Goal: Use online tool/utility: Utilize a website feature to perform a specific function

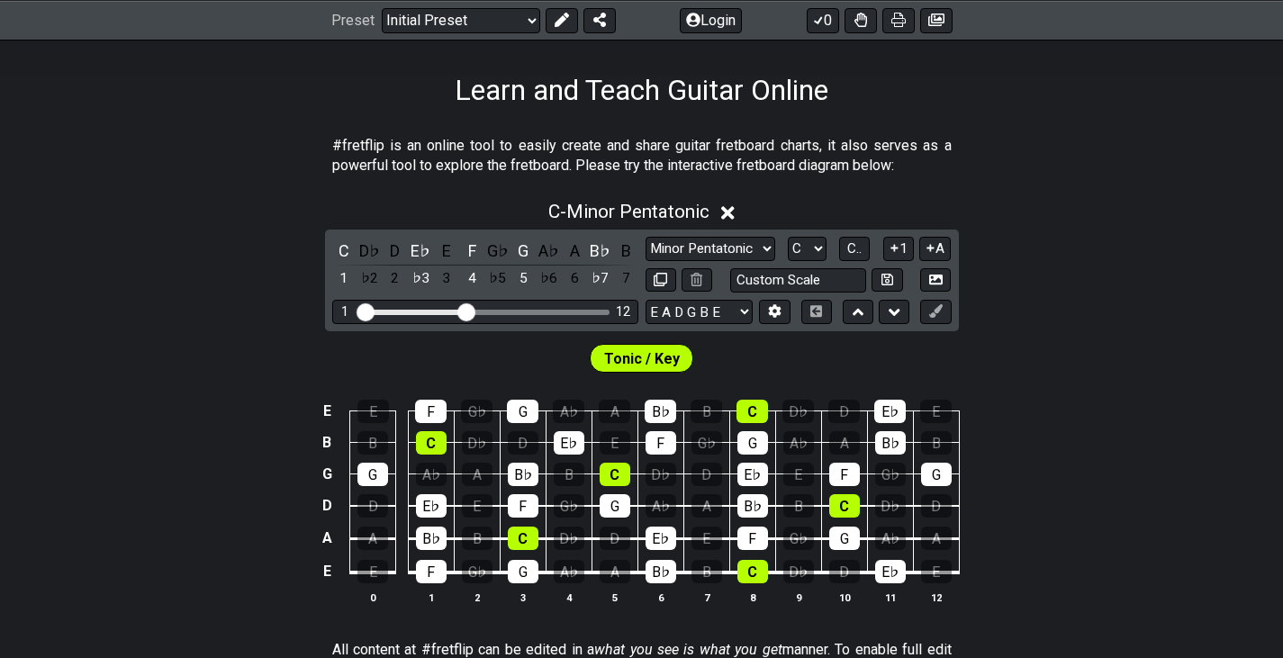
scroll to position [272, 0]
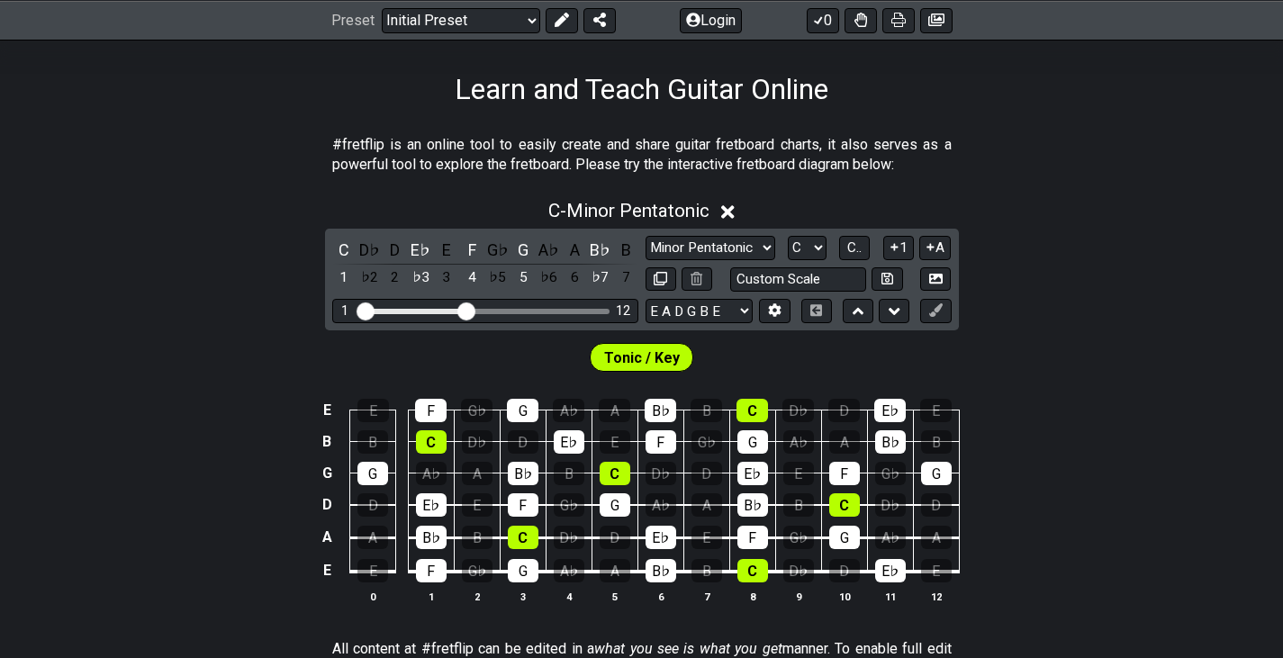
click at [659, 343] on div "Tonic / Key" at bounding box center [642, 357] width 104 height 29
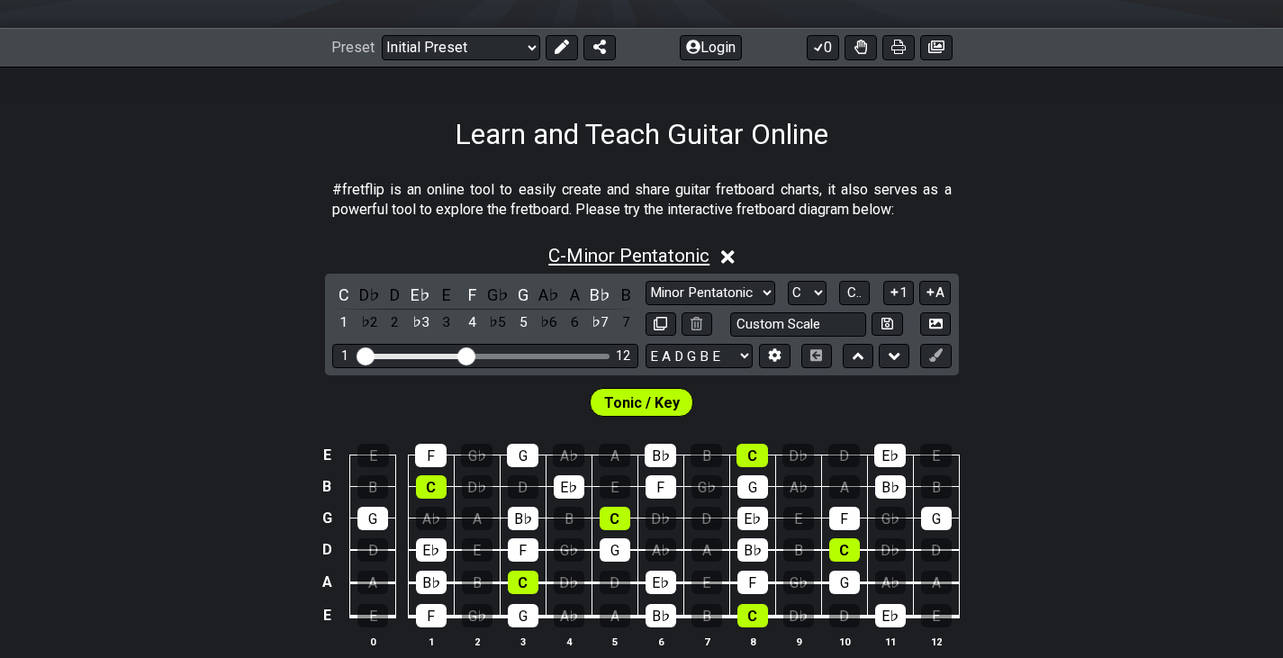
scroll to position [230, 0]
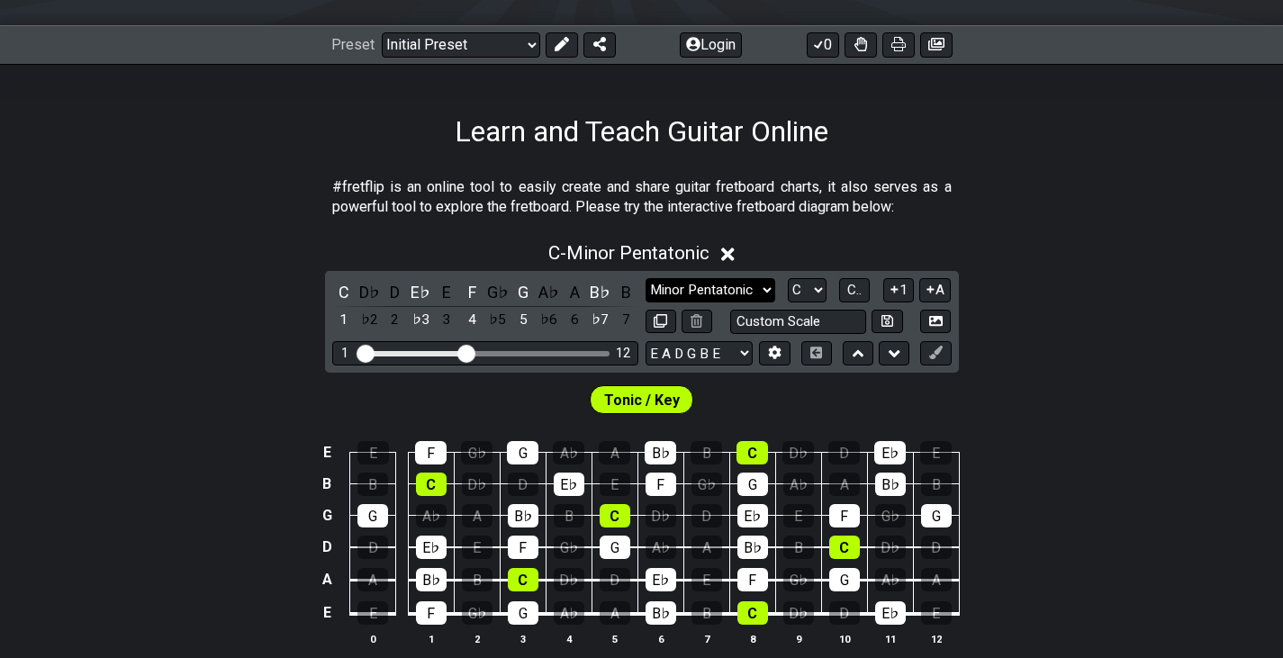
click at [726, 289] on select "Minor Pentatonic Click to edit Minor Pentatonic Major Pentatonic Minor Blues Ma…" at bounding box center [710, 290] width 130 height 24
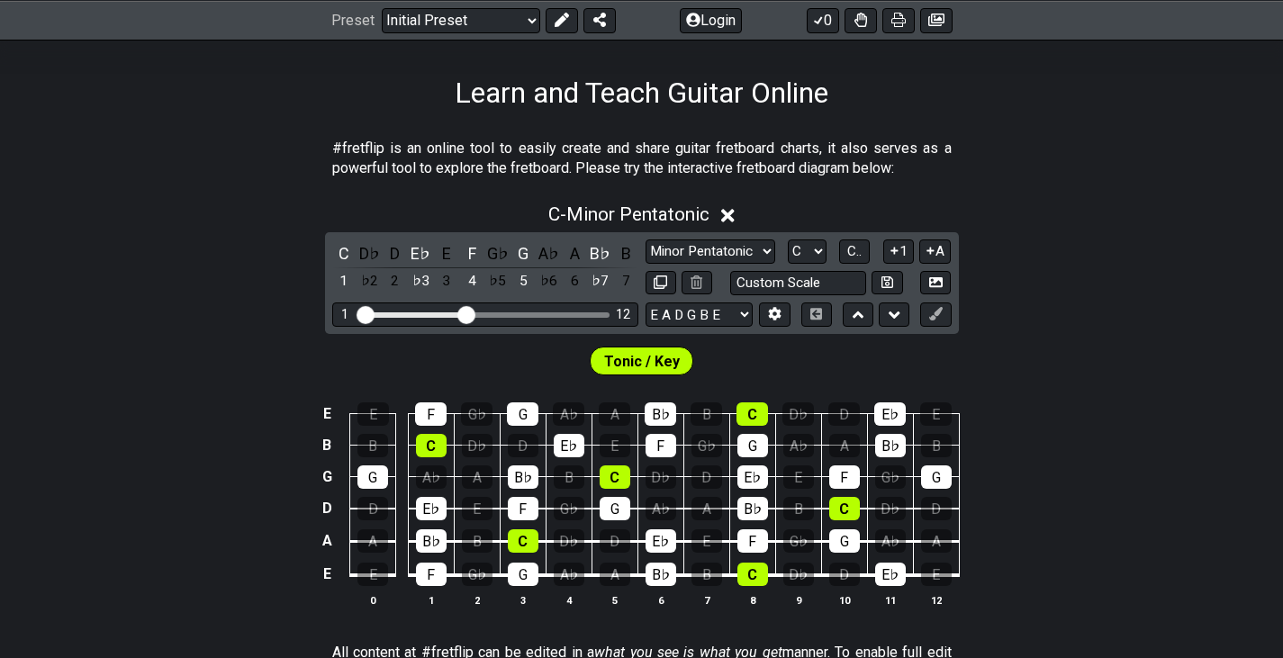
scroll to position [315, 0]
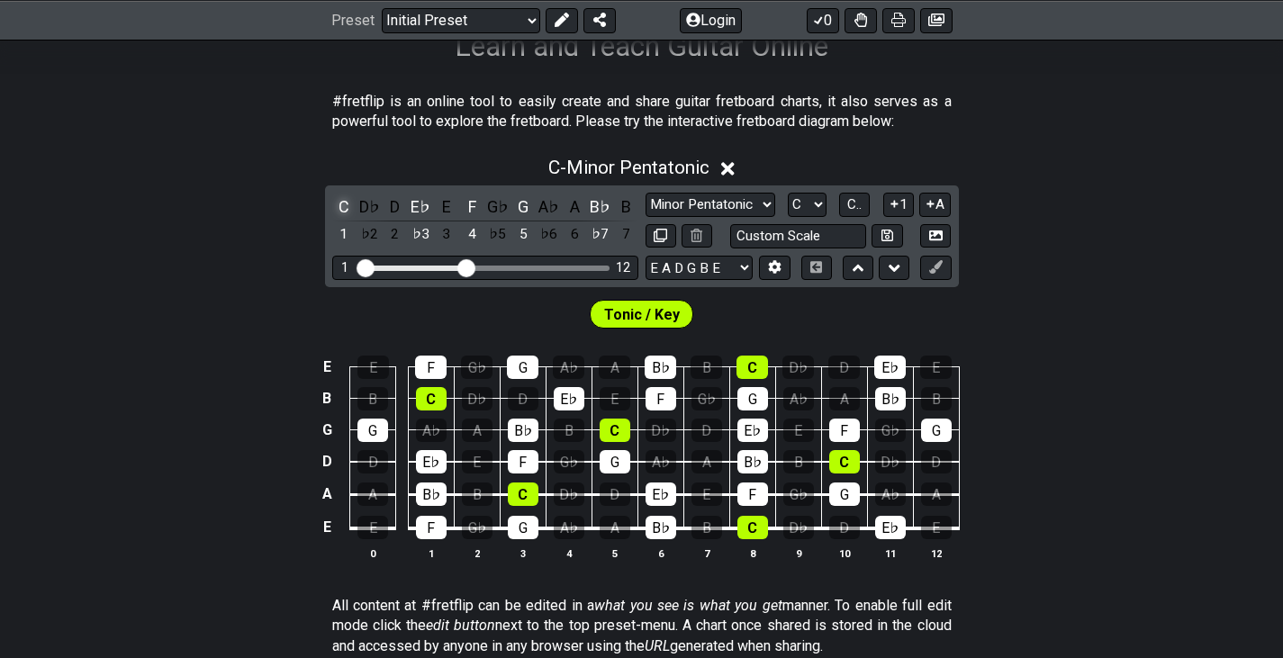
click at [341, 203] on div "C" at bounding box center [343, 206] width 23 height 24
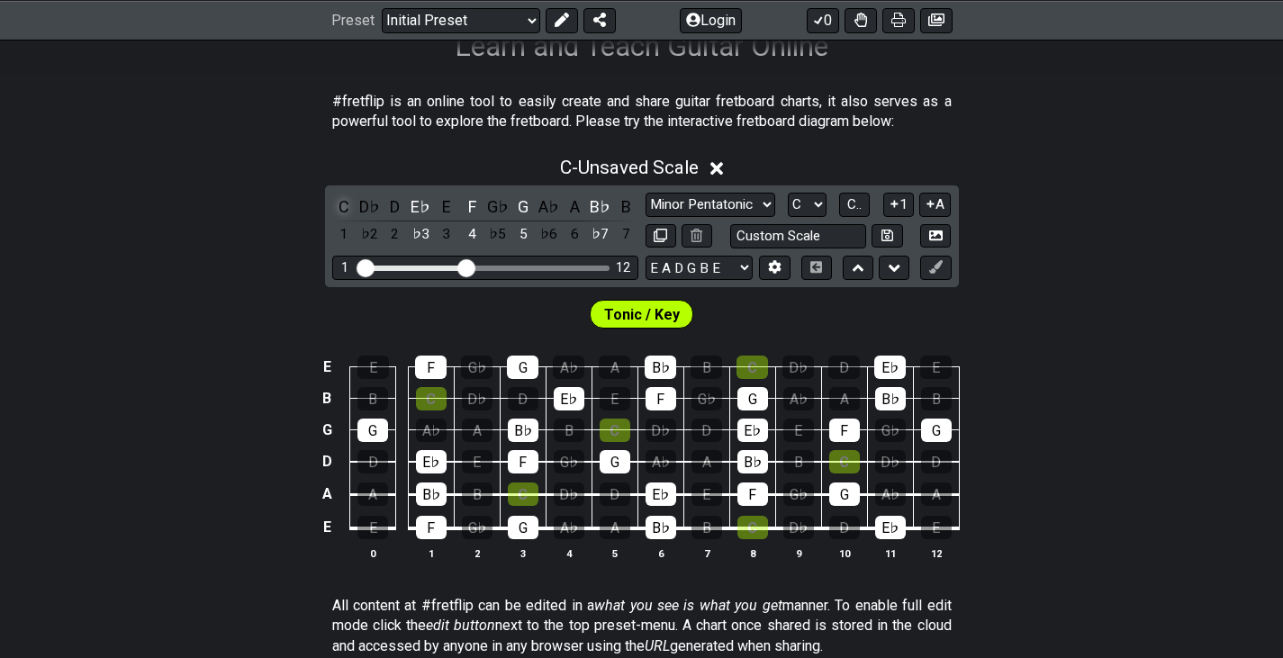
click at [341, 203] on div "C" at bounding box center [343, 206] width 23 height 24
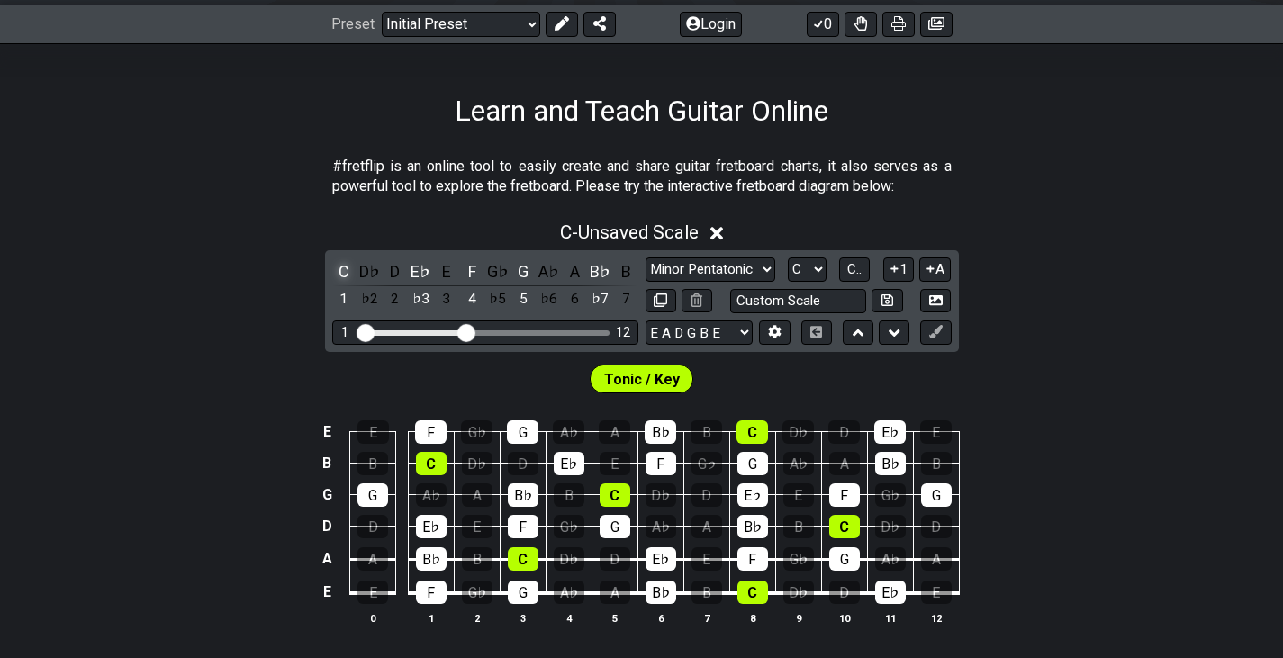
scroll to position [244, 0]
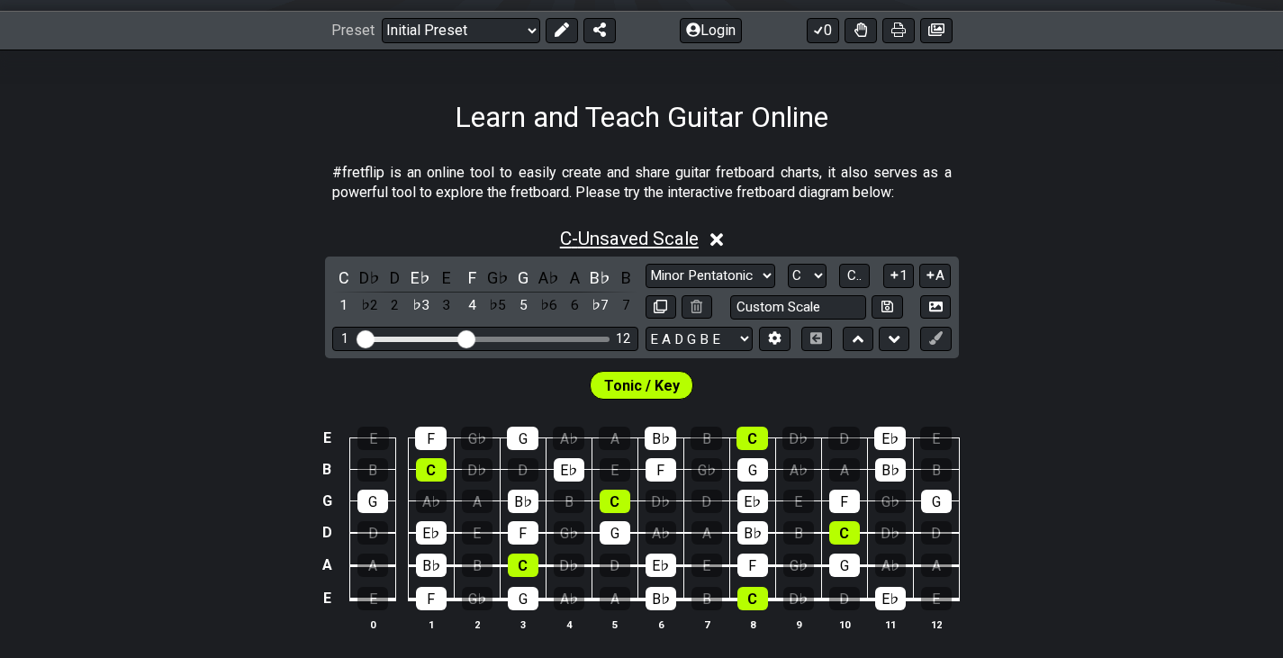
click at [680, 241] on span "C - Unsaved Scale" at bounding box center [629, 239] width 139 height 22
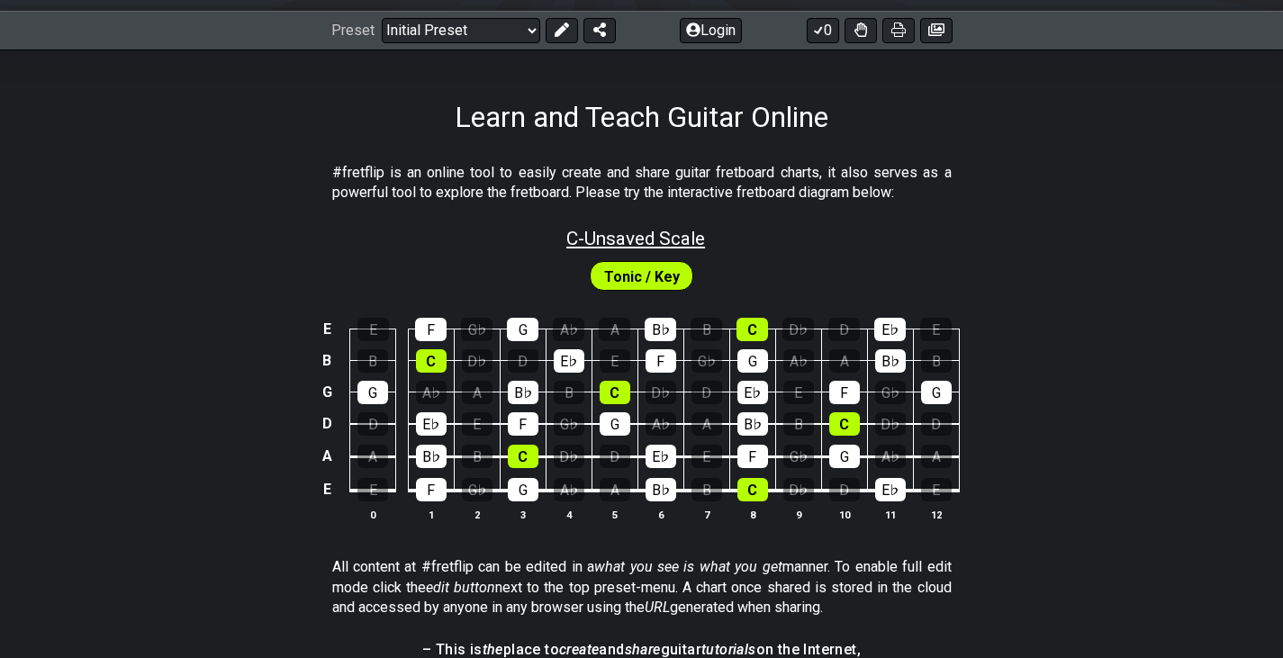
click at [618, 243] on span "C - Unsaved Scale" at bounding box center [635, 239] width 139 height 22
select select "C"
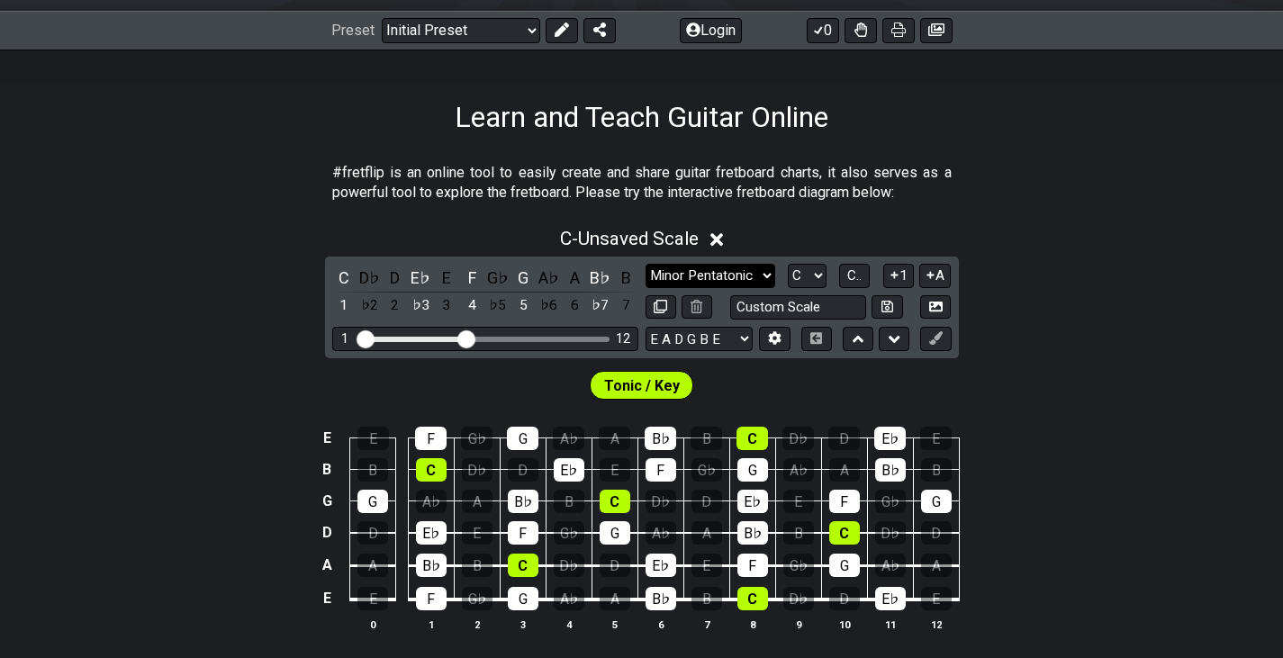
click at [678, 284] on select "Minor Pentatonic Click to edit Minor Pentatonic Major Pentatonic Minor Blues Ma…" at bounding box center [710, 276] width 130 height 24
click at [645, 264] on select "Minor Pentatonic Click to edit Minor Pentatonic Major Pentatonic Minor Blues Ma…" at bounding box center [710, 276] width 130 height 24
click at [705, 283] on select "Minor Pentatonic Click to edit Minor Pentatonic Major Pentatonic Minor Blues Ma…" at bounding box center [710, 276] width 130 height 24
select select "Major Blues"
click at [645, 264] on select "Minor Pentatonic Click to edit Minor Pentatonic Major Pentatonic Minor Blues Ma…" at bounding box center [710, 276] width 130 height 24
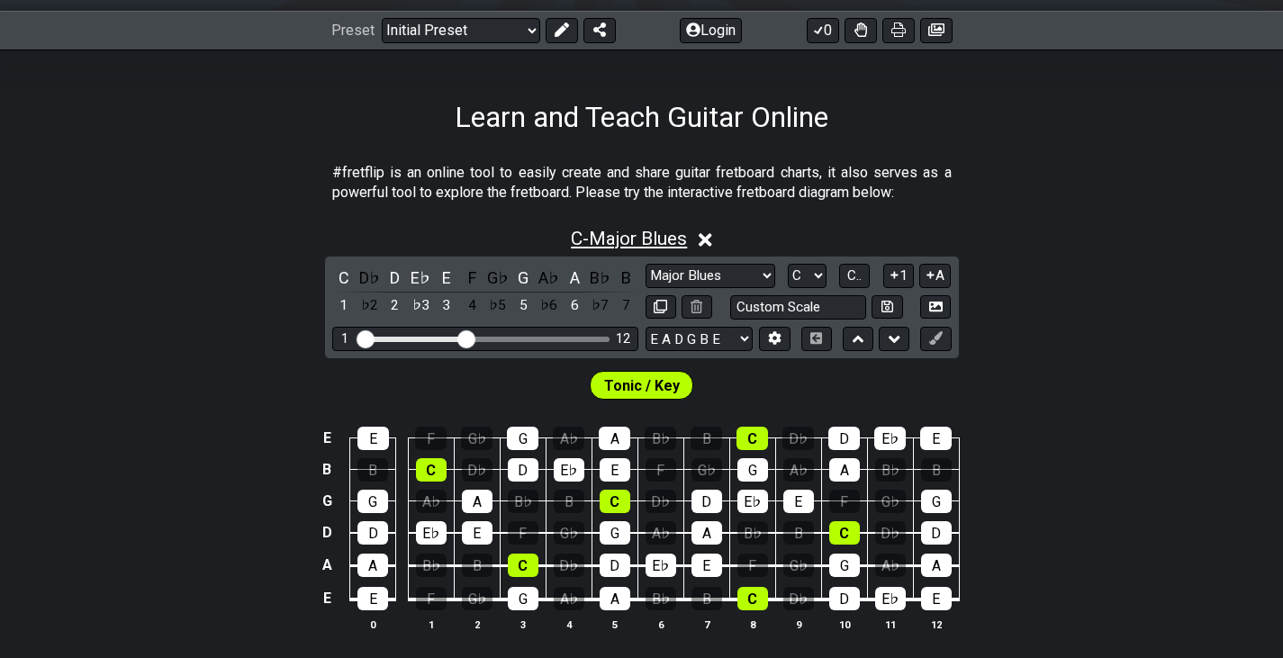
click at [572, 237] on span "C - Major Blues" at bounding box center [629, 239] width 116 height 22
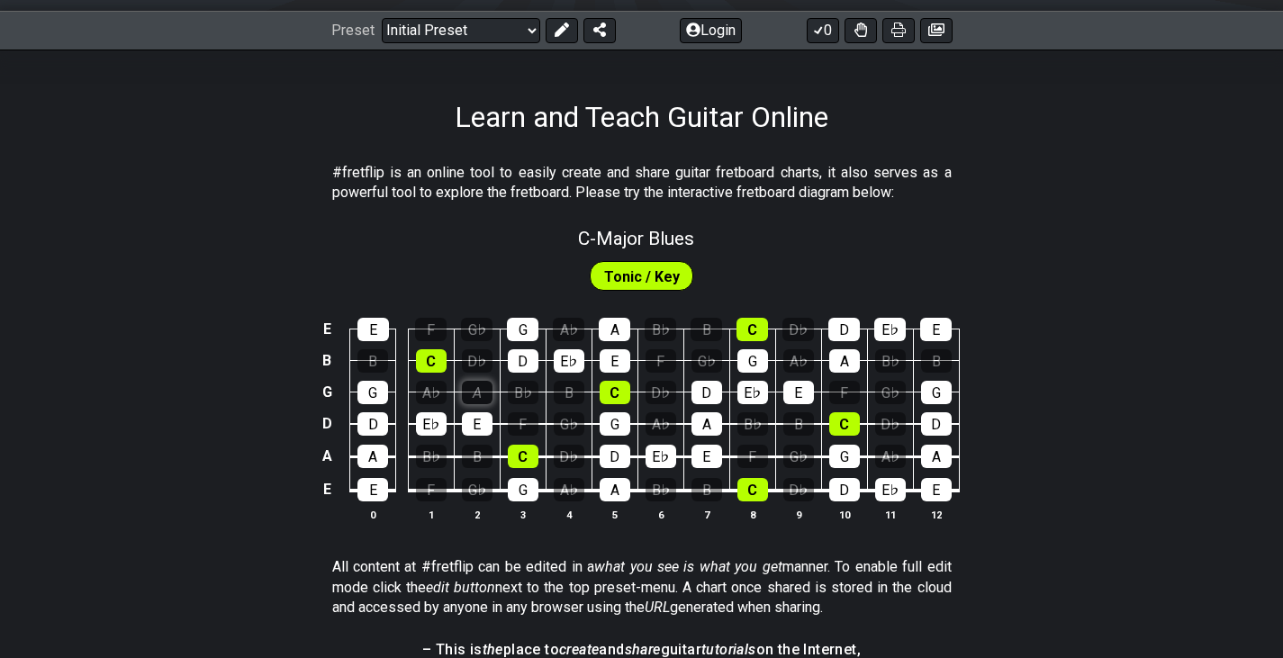
click at [475, 399] on div "A" at bounding box center [477, 392] width 31 height 23
click at [633, 275] on span "Tonic / Key" at bounding box center [642, 277] width 76 height 26
click at [638, 243] on span "C - Major Blues" at bounding box center [636, 239] width 116 height 22
select select "Major Blues"
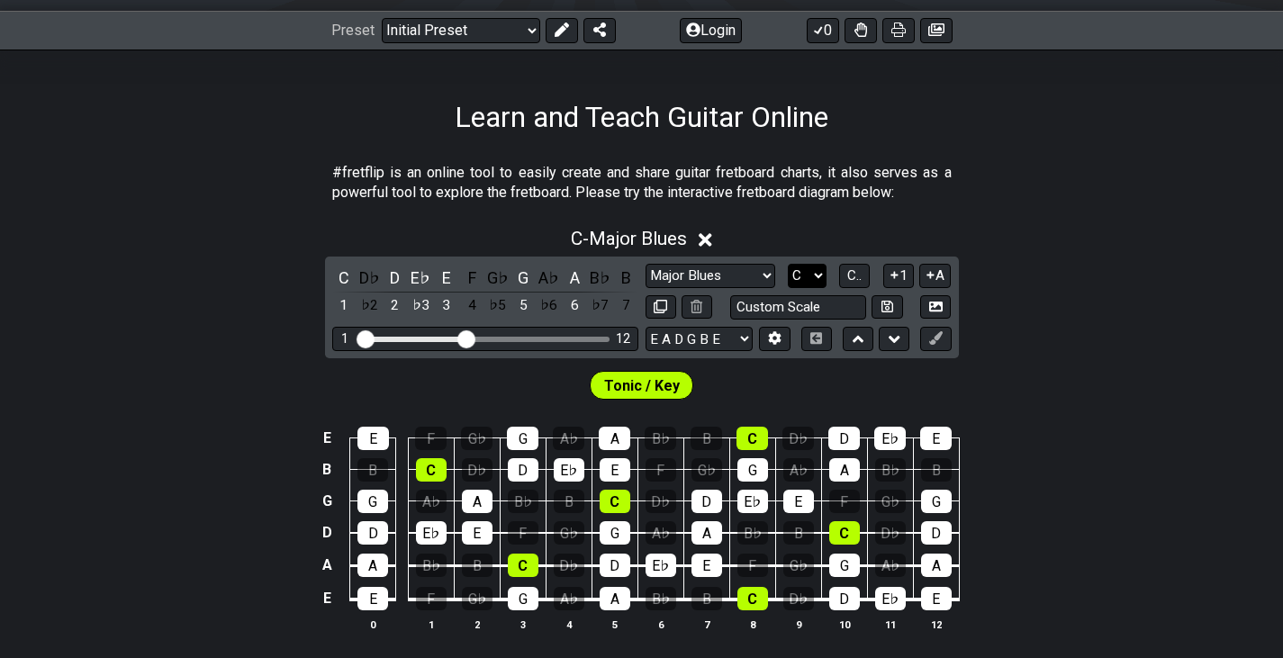
click at [813, 270] on select "A♭ A A♯ B♭ B C C♯ D♭ D D♯ E♭ E F F♯ G♭ G G♯" at bounding box center [807, 276] width 39 height 24
select select "A"
click at [788, 264] on select "A♭ A A♯ B♭ B C C♯ D♭ D D♯ E♭ E F F♯ G♭ G G♯" at bounding box center [807, 276] width 39 height 24
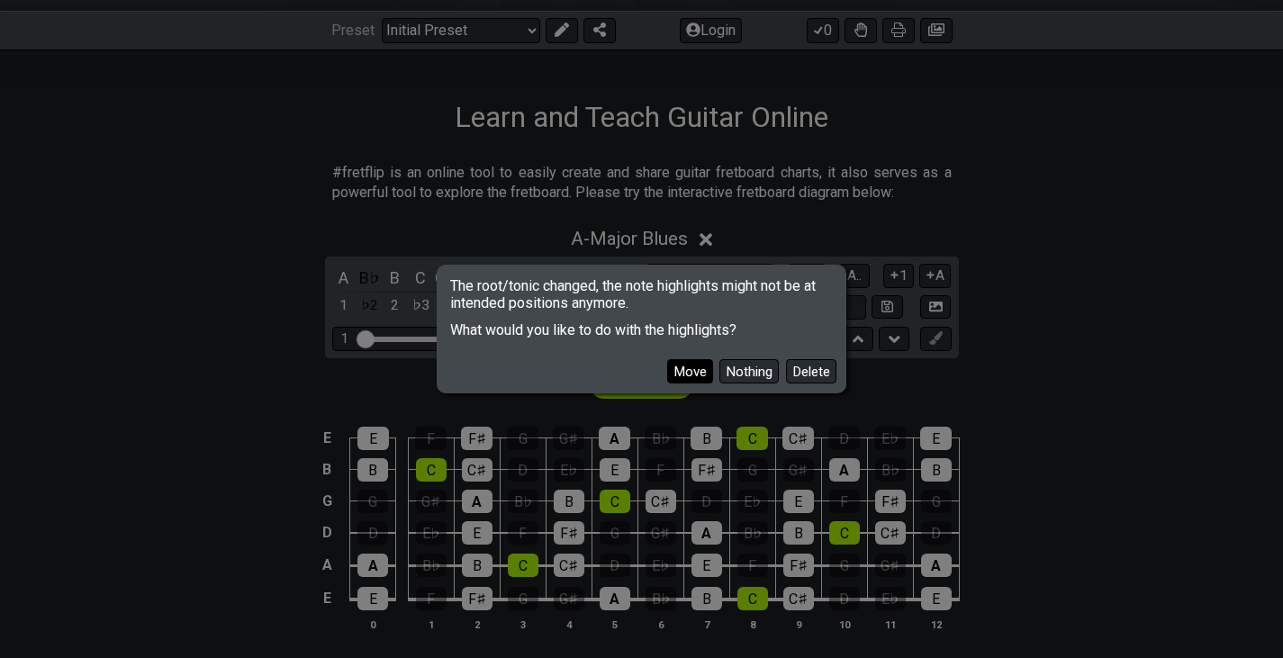
click at [691, 374] on button "Move" at bounding box center [690, 371] width 46 height 24
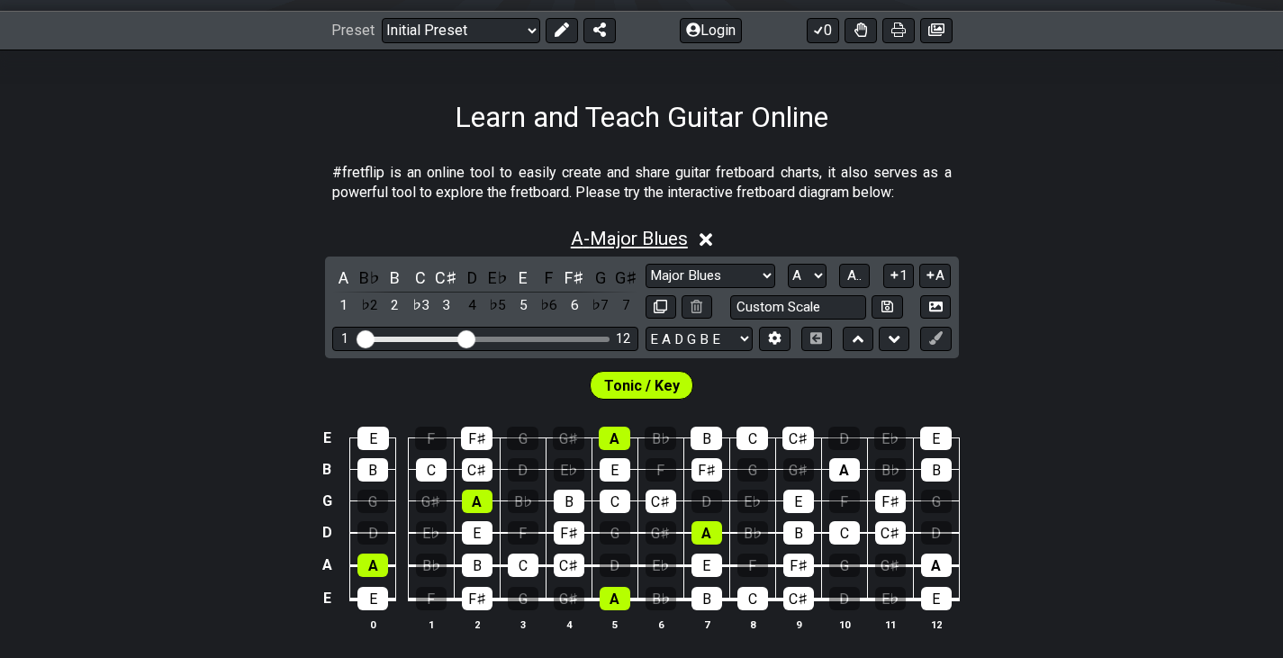
click at [627, 248] on span "A - Major Blues" at bounding box center [629, 239] width 117 height 22
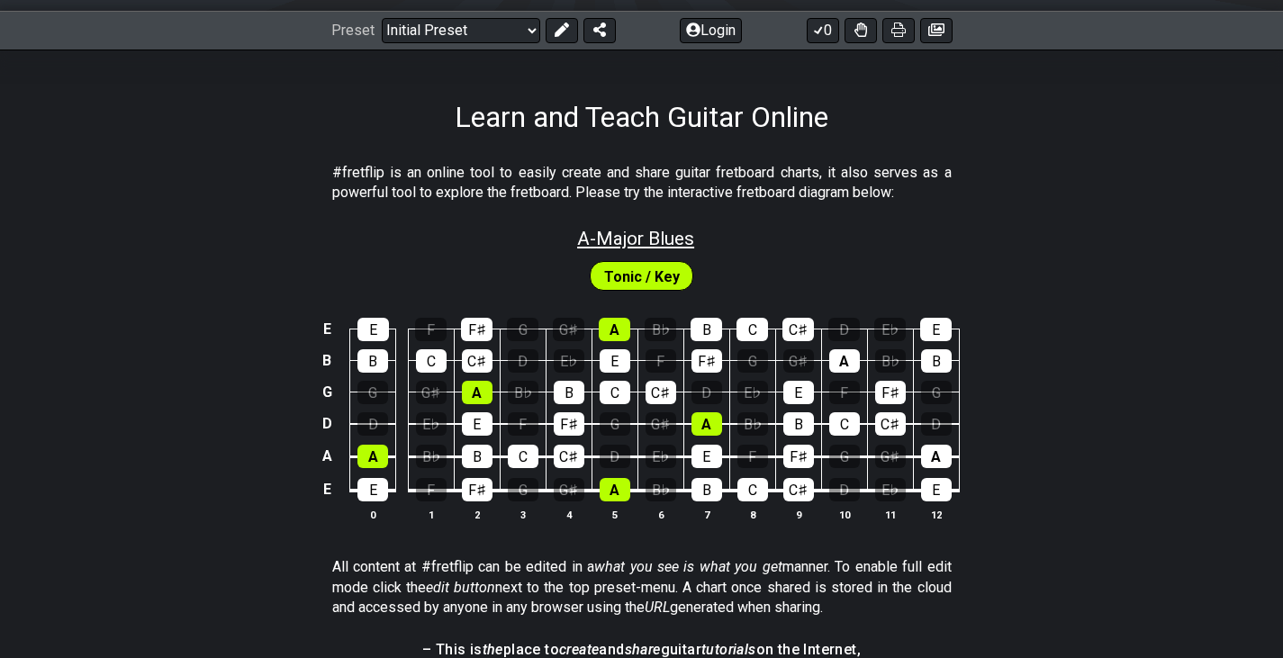
click at [627, 248] on span "A - Major Blues" at bounding box center [635, 239] width 117 height 22
select select "Major Blues"
select select "A"
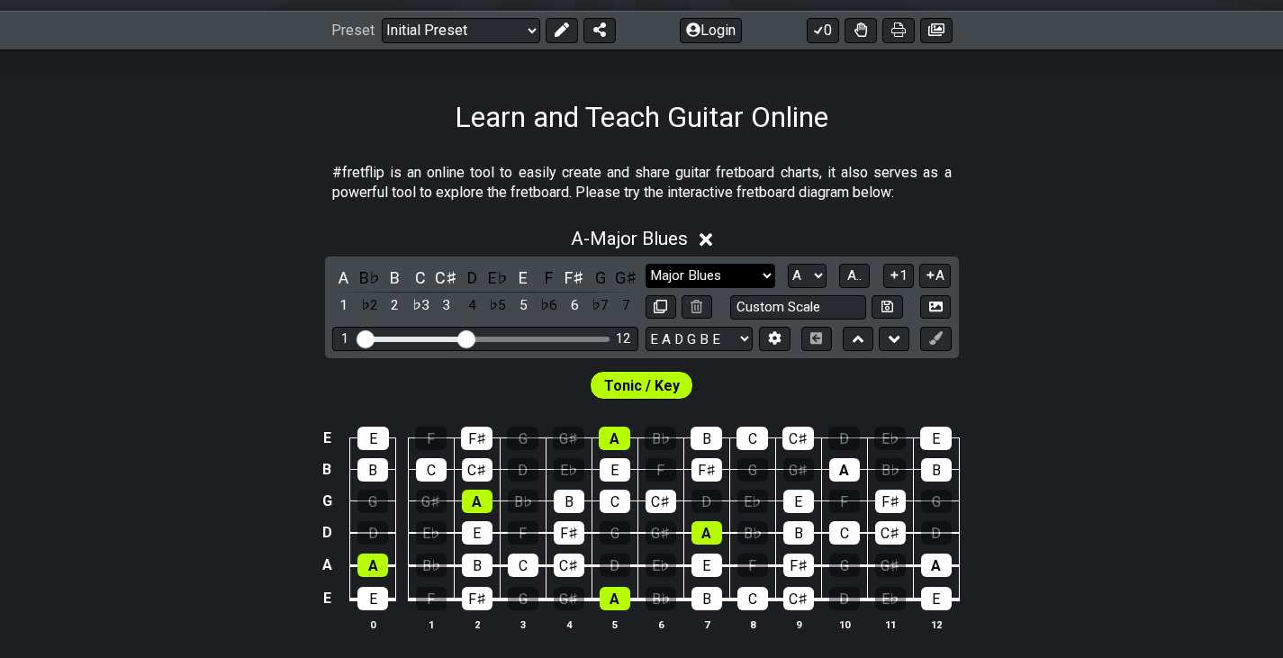
click at [722, 270] on select "Minor Pentatonic Click to edit Minor Pentatonic Major Pentatonic Minor Blues Ma…" at bounding box center [710, 276] width 130 height 24
click at [645, 264] on select "Minor Pentatonic Click to edit Minor Pentatonic Major Pentatonic Minor Blues Ma…" at bounding box center [710, 276] width 130 height 24
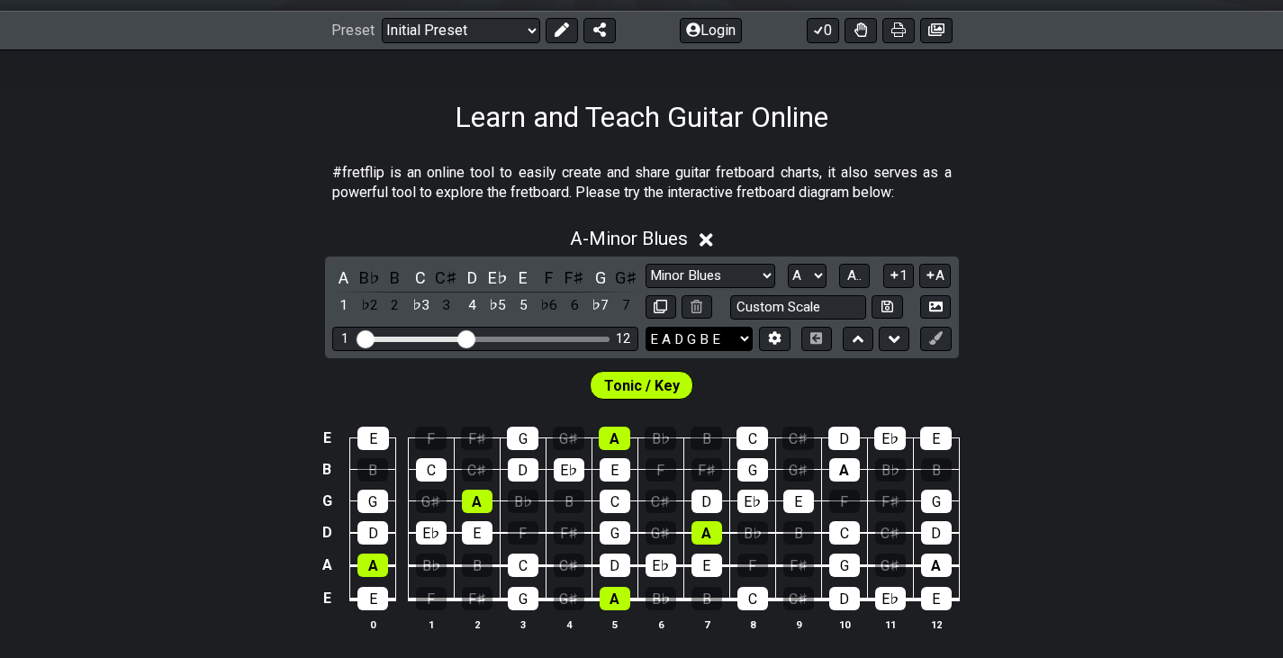
click at [703, 335] on select "E A D G B E E A D G B E E A D G B E B E A D F♯ B A D G C E A D A D G B E E♭ A♭ …" at bounding box center [698, 339] width 107 height 24
click at [859, 281] on span "A.." at bounding box center [854, 275] width 14 height 16
click at [859, 281] on span "1..7" at bounding box center [854, 275] width 22 height 16
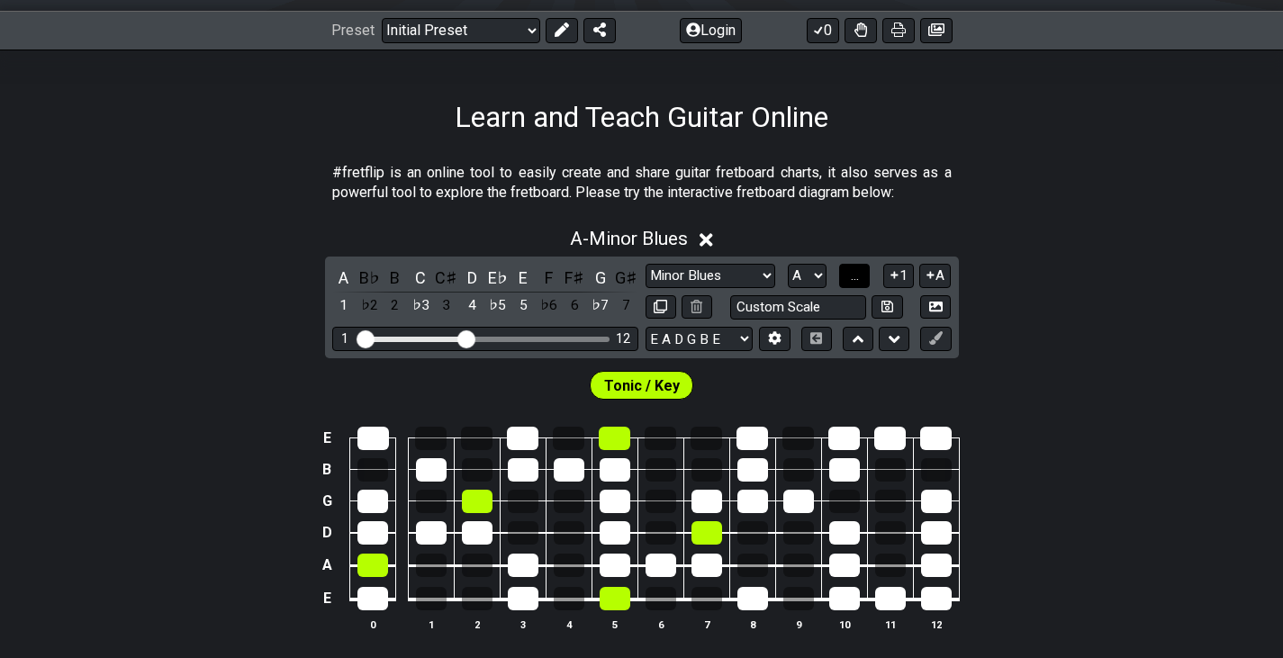
click at [859, 281] on span "..." at bounding box center [855, 275] width 8 height 16
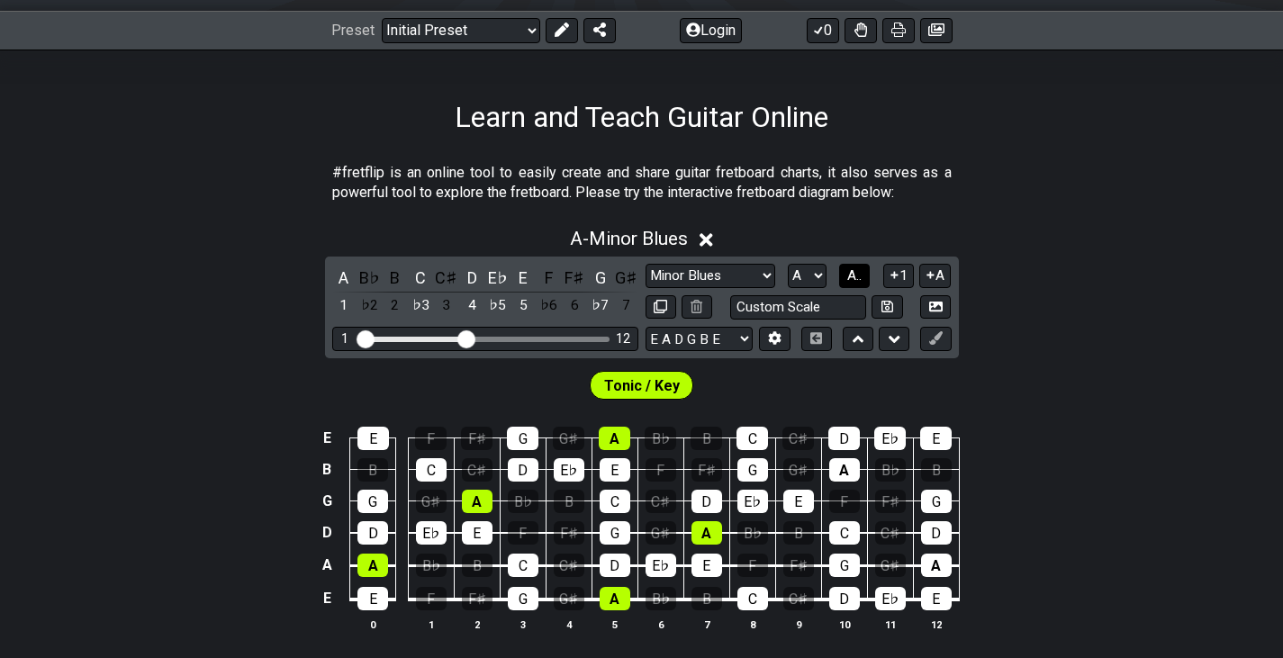
click at [861, 278] on span "A.." at bounding box center [854, 275] width 14 height 16
click at [861, 278] on span "1..7" at bounding box center [854, 275] width 22 height 16
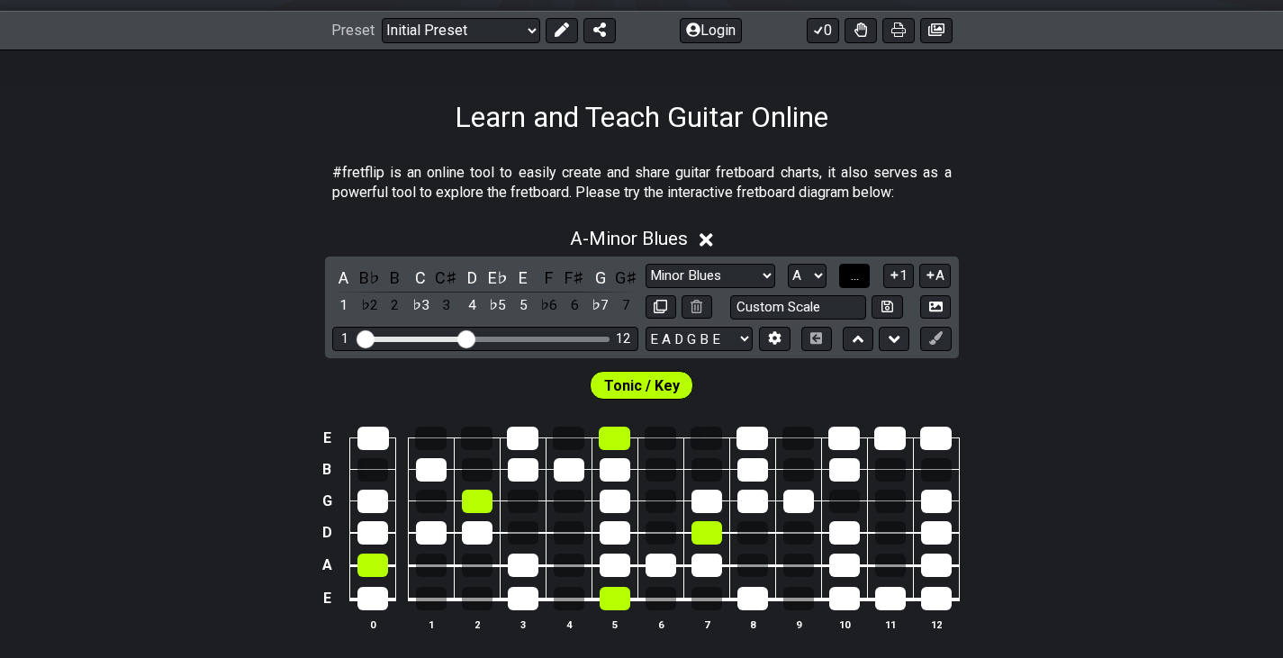
click at [861, 278] on button "..." at bounding box center [854, 276] width 31 height 24
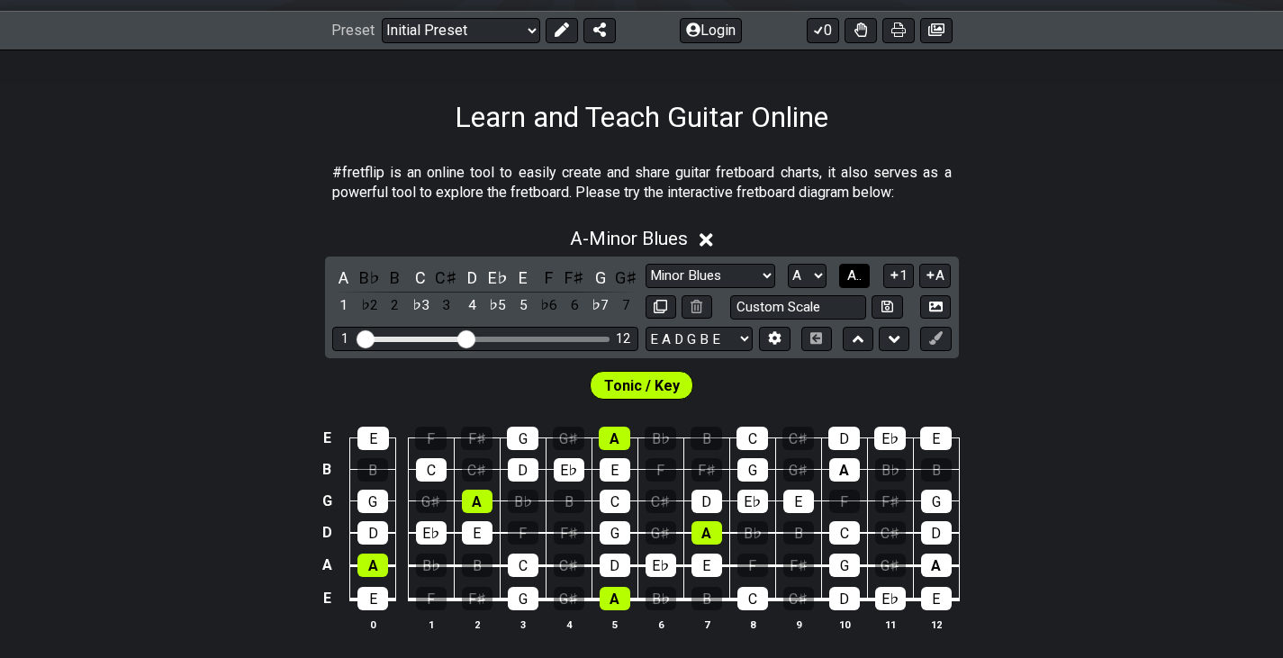
click at [861, 278] on span "A.." at bounding box center [854, 275] width 14 height 16
click at [861, 278] on span "1..7" at bounding box center [854, 275] width 22 height 16
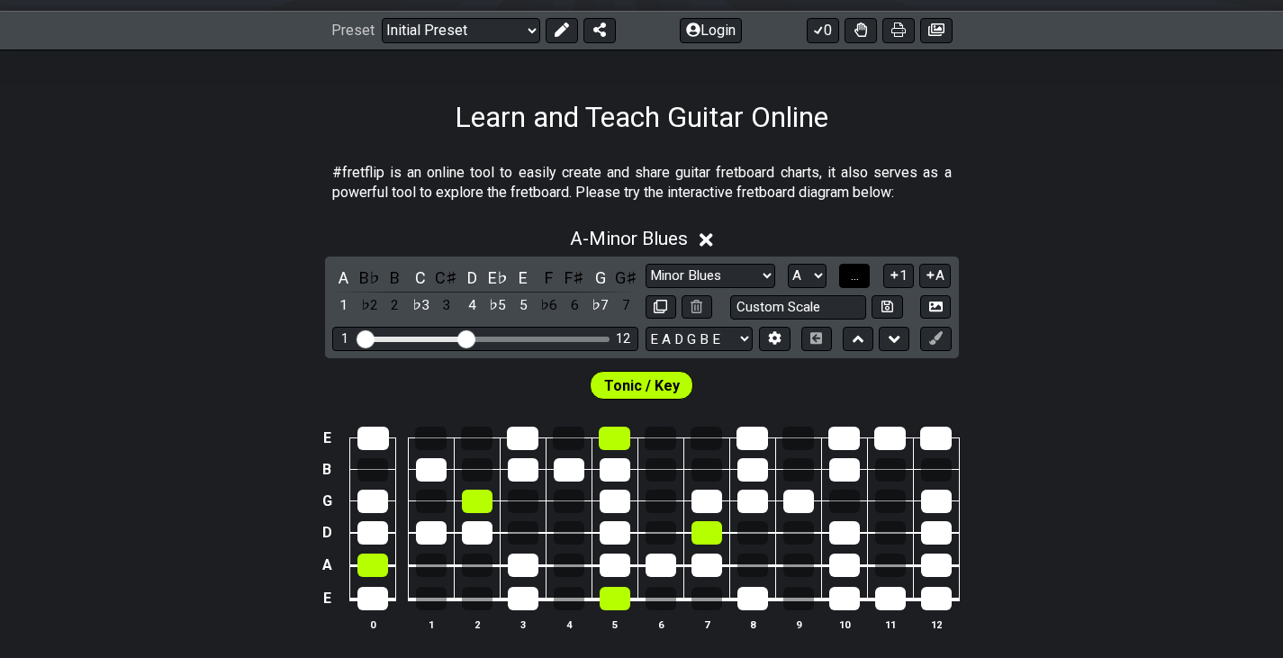
click at [861, 278] on button "..." at bounding box center [854, 276] width 31 height 24
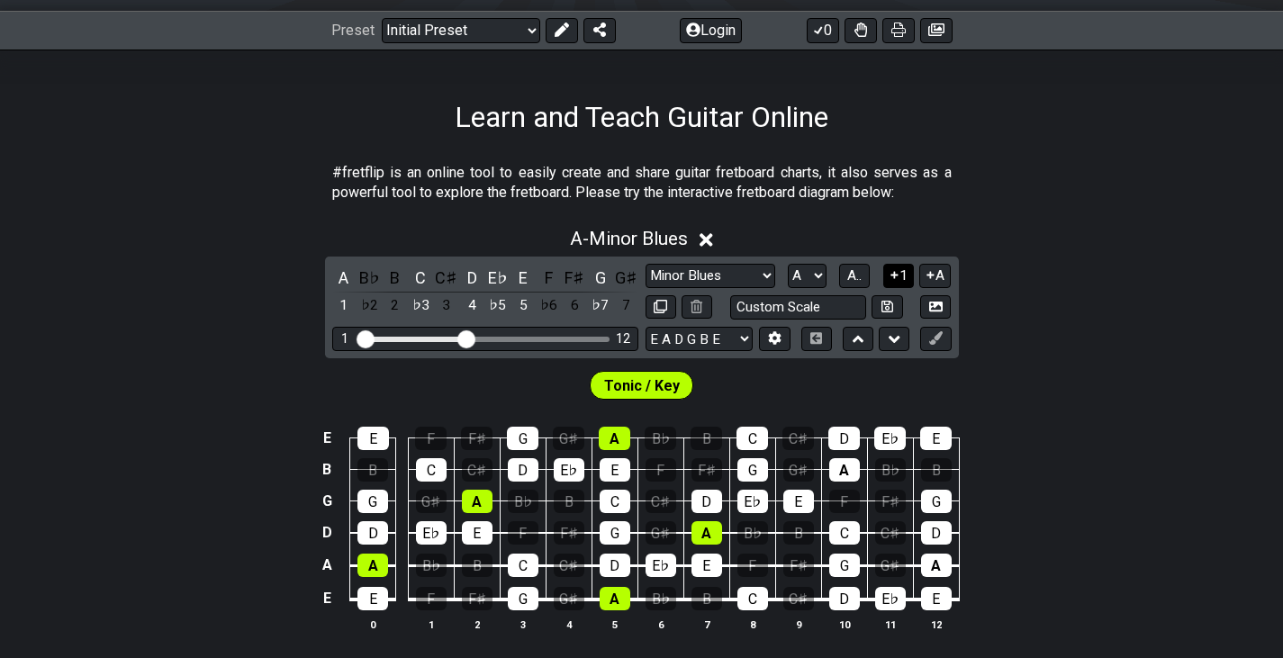
click at [897, 276] on icon at bounding box center [894, 275] width 17 height 14
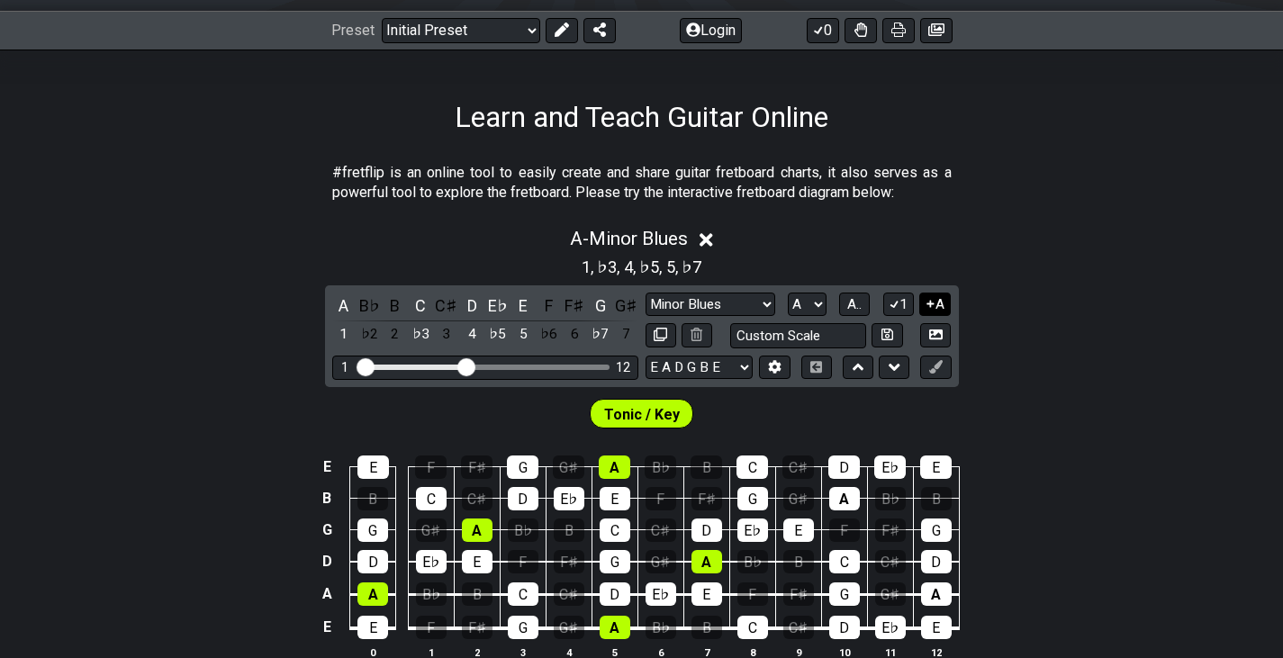
click at [935, 306] on icon at bounding box center [930, 304] width 17 height 14
click at [898, 309] on icon at bounding box center [894, 304] width 17 height 14
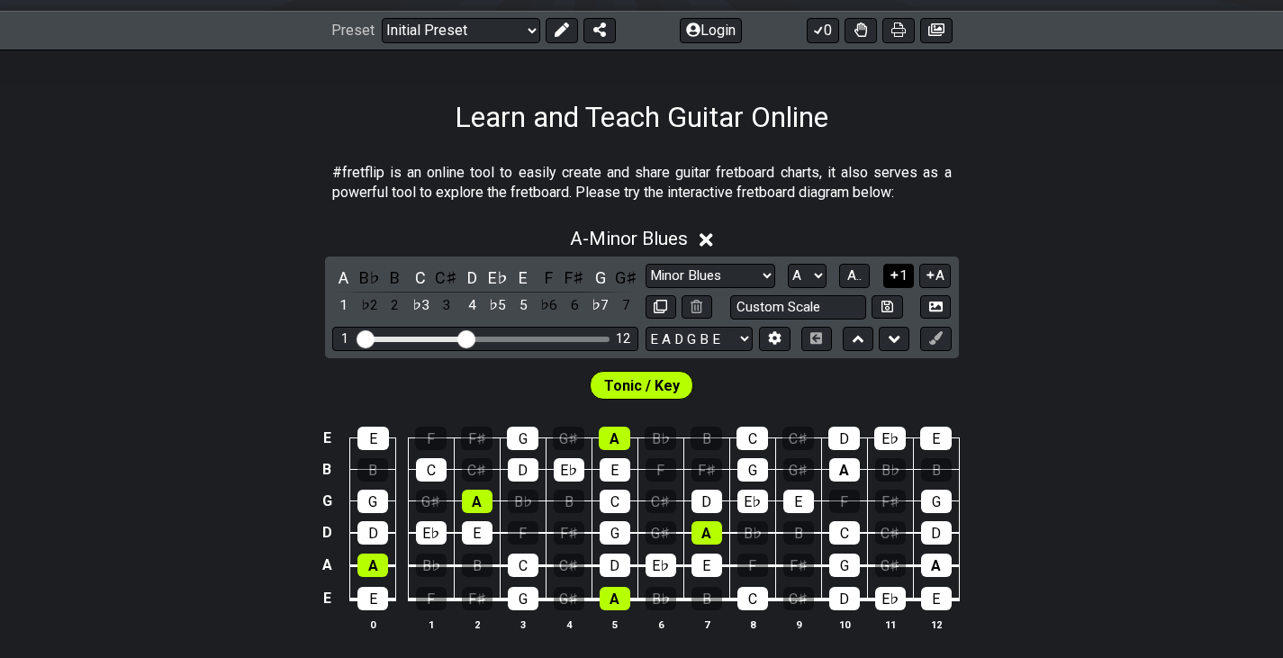
click at [898, 309] on button at bounding box center [886, 307] width 31 height 24
select select "Custom Scale"
click at [725, 243] on div "A - Custom Scale" at bounding box center [641, 233] width 1283 height 33
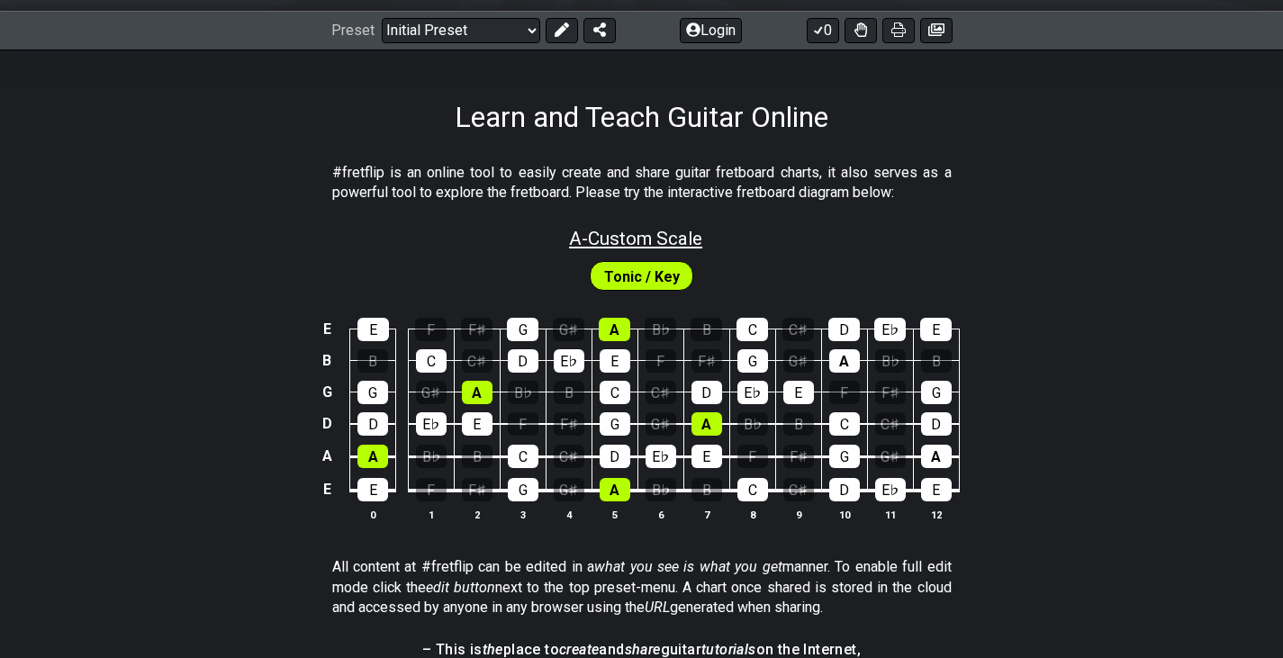
click at [692, 244] on span "A - Custom Scale" at bounding box center [635, 239] width 133 height 22
select select "Custom Scale"
select select "A"
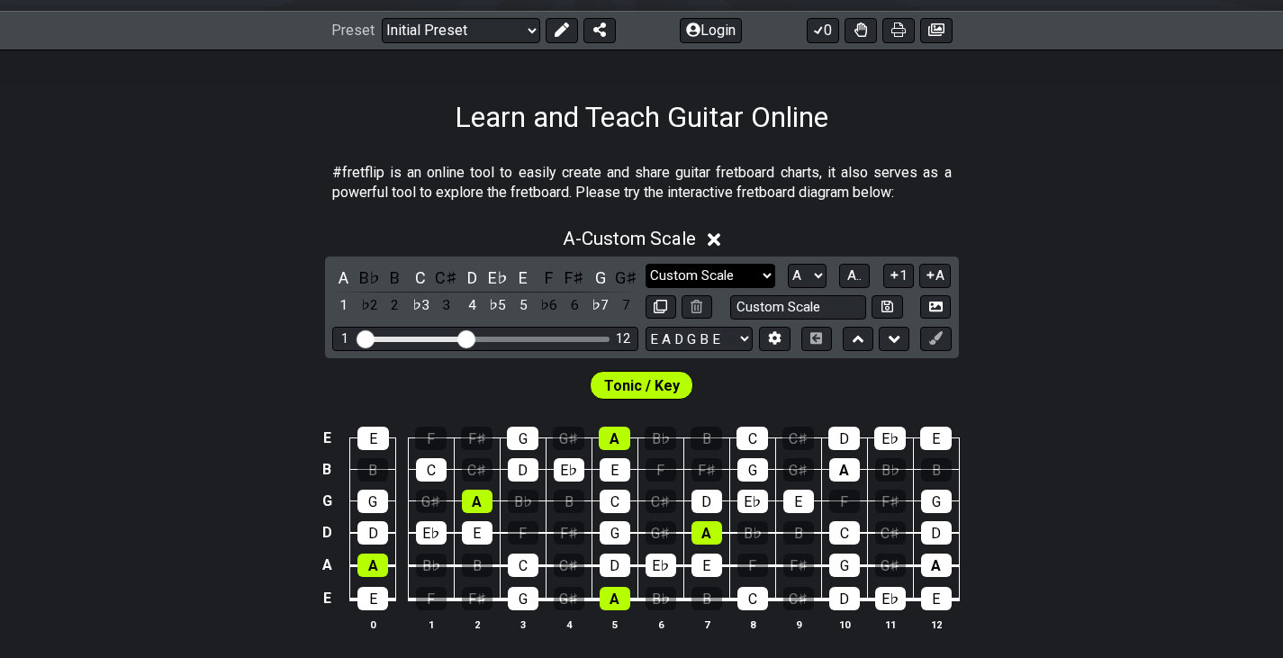
click at [761, 276] on select "Minor Pentatonic Custom Scale Minor Pentatonic Major Pentatonic Minor Blues Maj…" at bounding box center [710, 276] width 130 height 24
select select "Major"
click at [645, 264] on select "Minor Pentatonic Custom Scale Minor Pentatonic Major Pentatonic Minor Blues Maj…" at bounding box center [710, 276] width 130 height 24
